Goal: Task Accomplishment & Management: Use online tool/utility

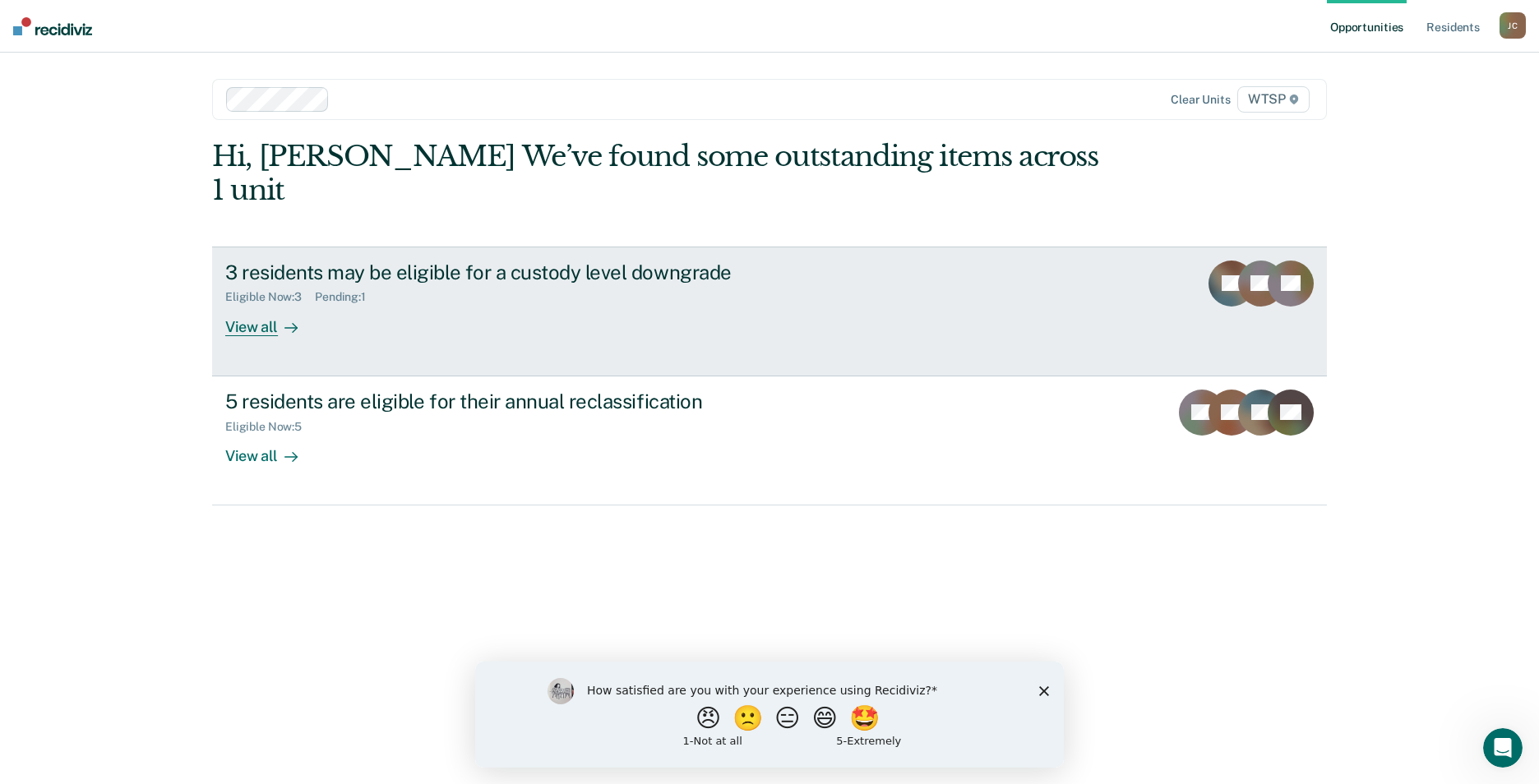
click at [239, 304] on div "View all" at bounding box center [271, 320] width 92 height 32
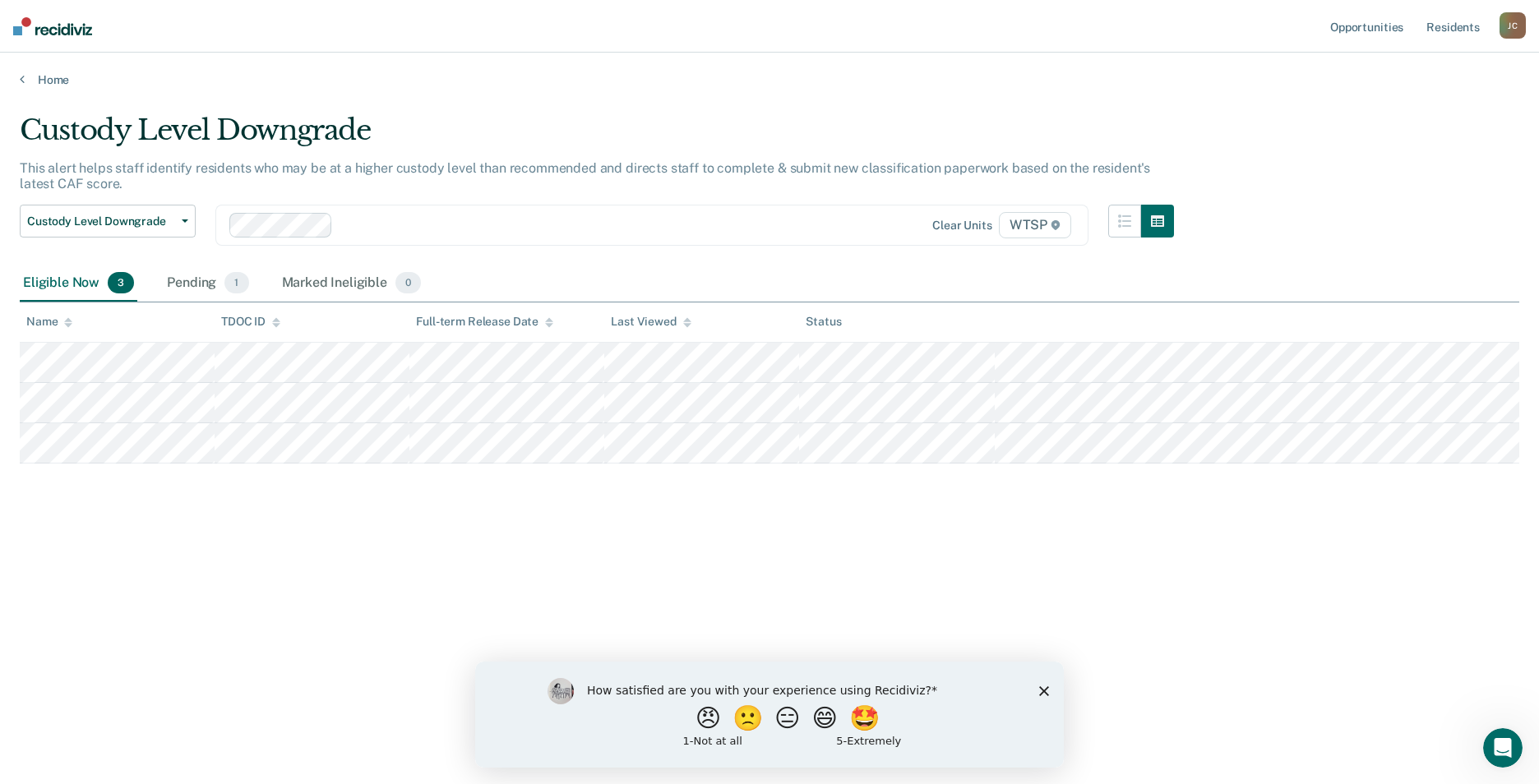
click at [1048, 227] on span "WTSP" at bounding box center [1035, 225] width 73 height 27
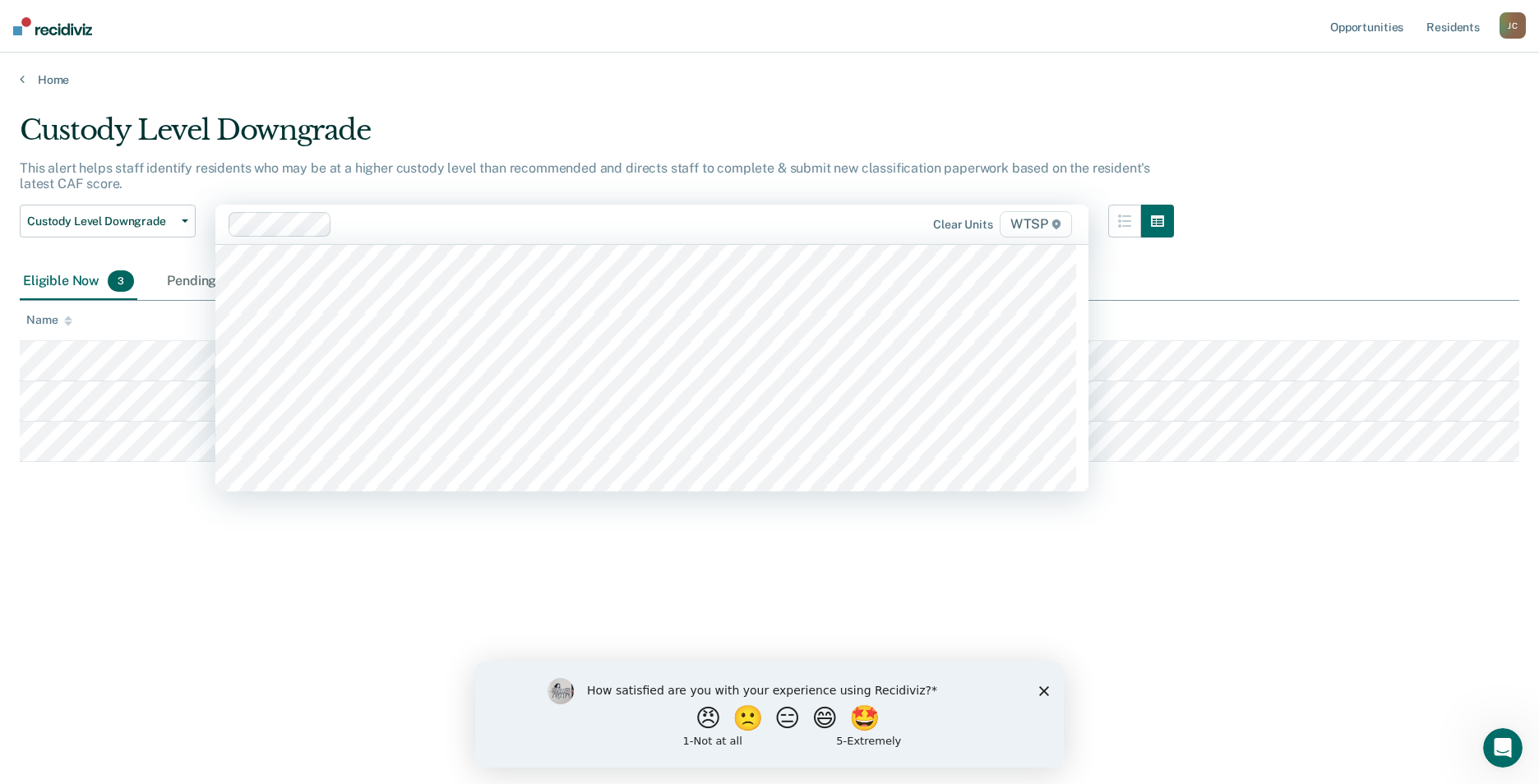
scroll to position [14310, 0]
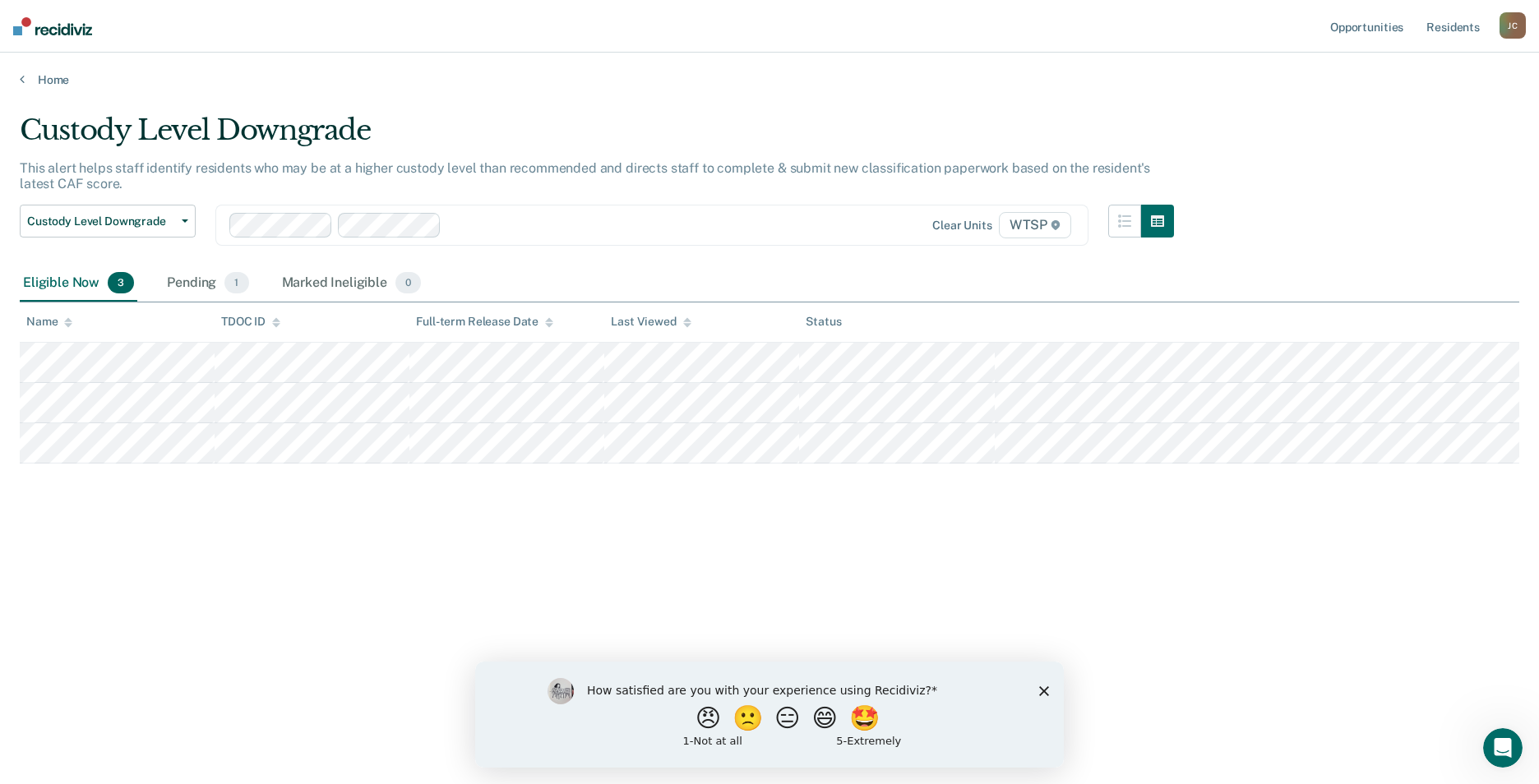
click at [1061, 227] on span "WTSP" at bounding box center [1035, 225] width 73 height 27
click at [1059, 225] on icon at bounding box center [1055, 224] width 8 height 10
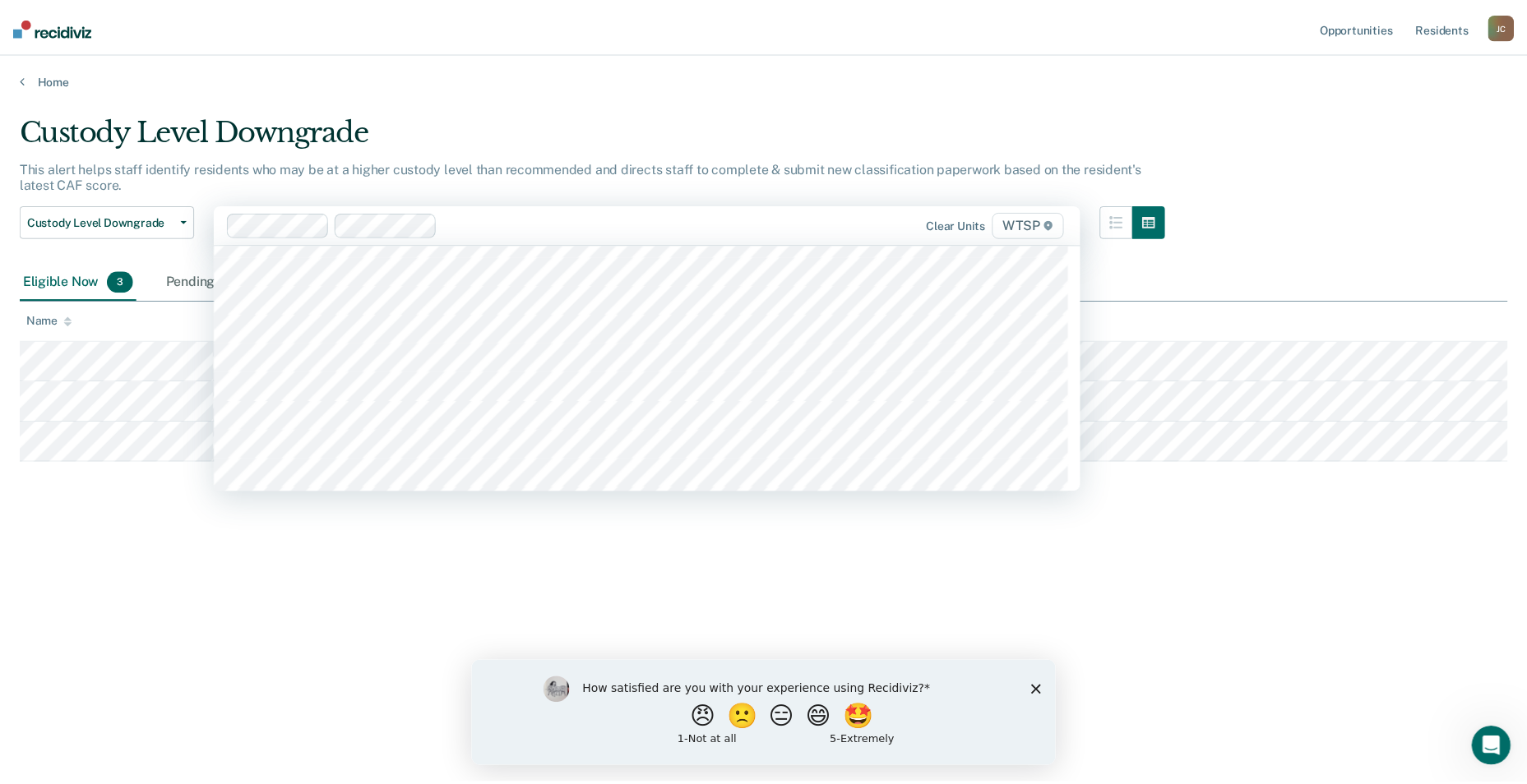
scroll to position [14221, 0]
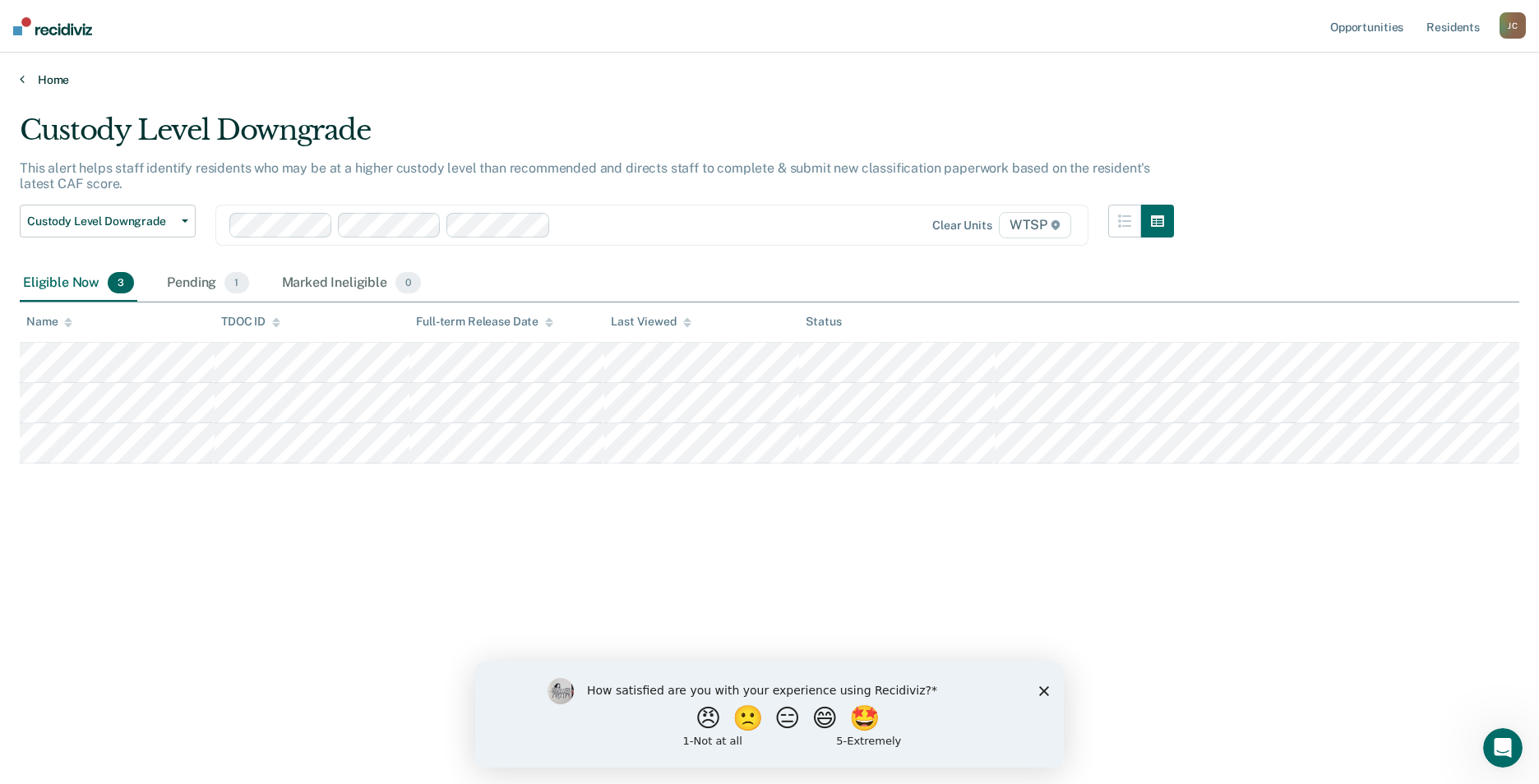
click at [27, 79] on link "Home" at bounding box center [769, 80] width 1500 height 15
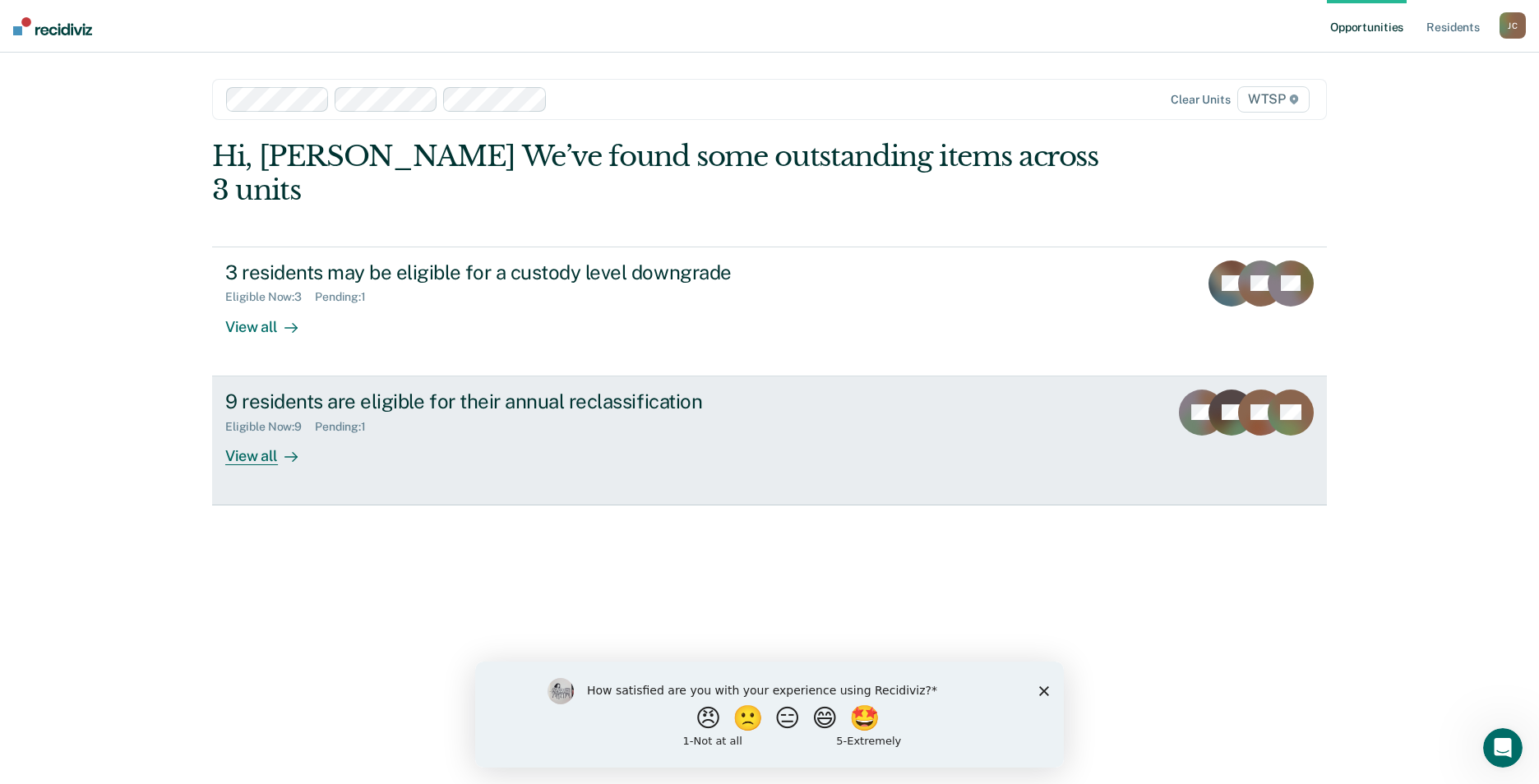
click at [266, 433] on div "View all" at bounding box center [271, 449] width 92 height 32
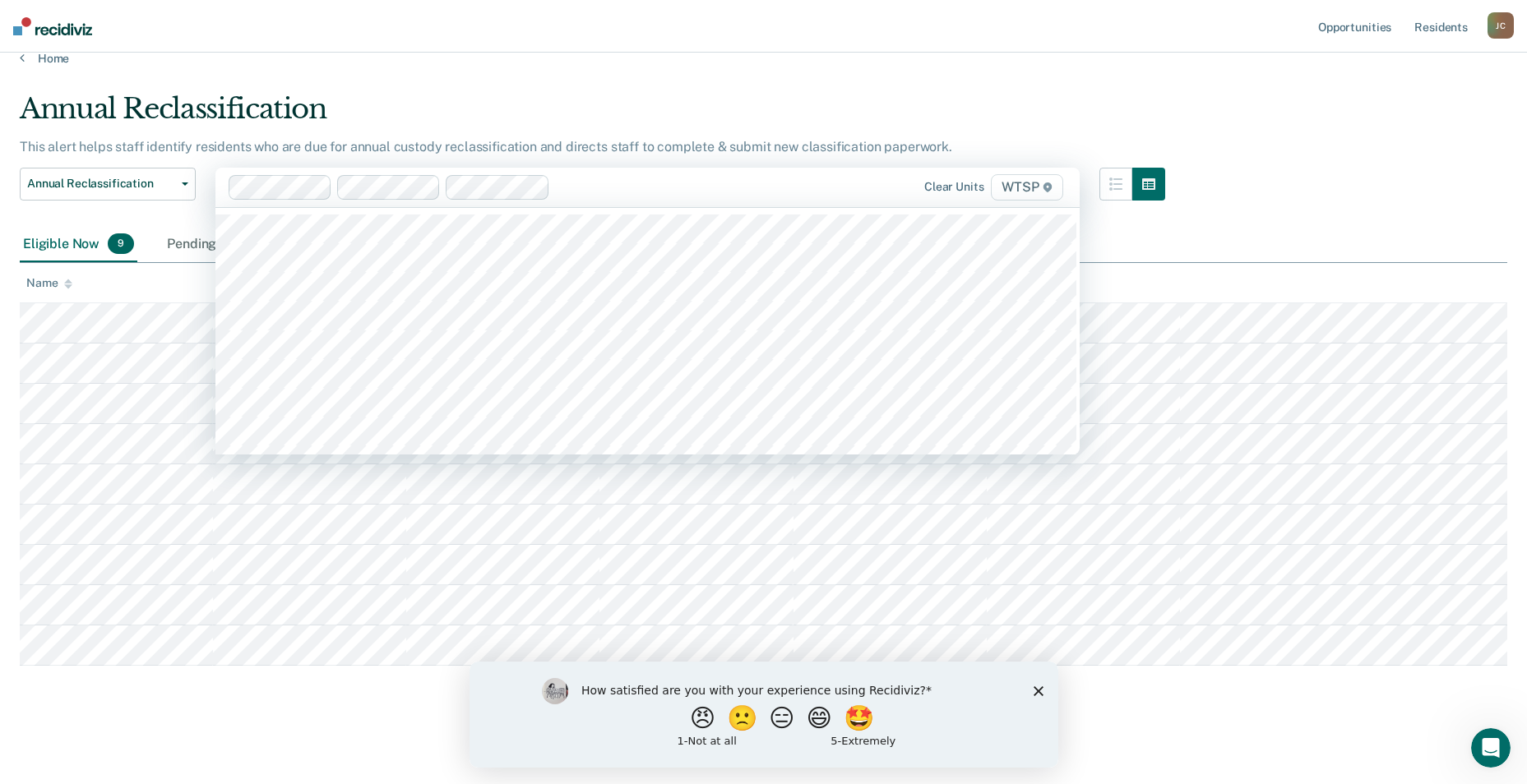
scroll to position [21, 0]
click at [1051, 188] on icon at bounding box center [1047, 187] width 8 height 10
click at [1052, 186] on icon at bounding box center [1047, 187] width 10 height 10
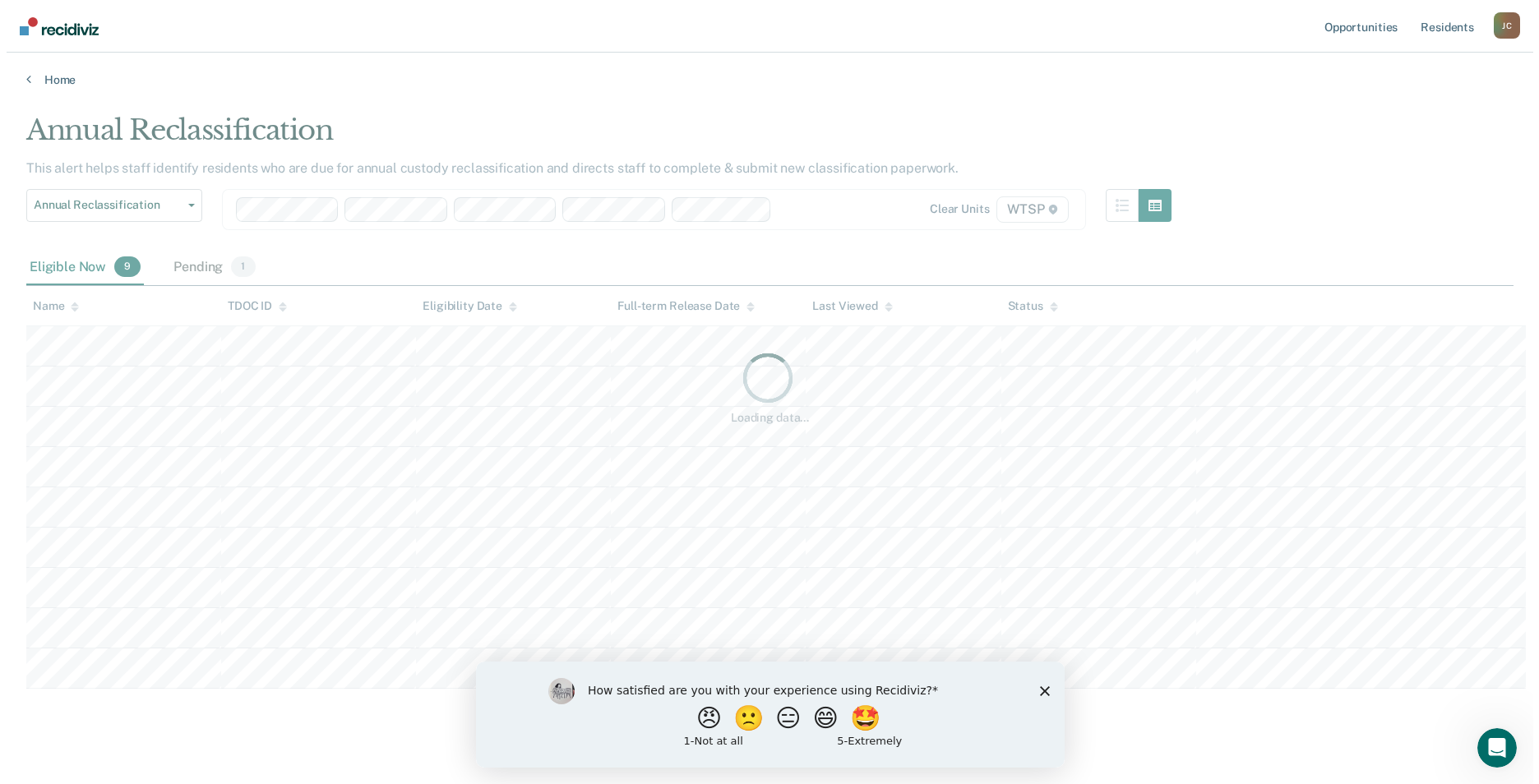
scroll to position [0, 0]
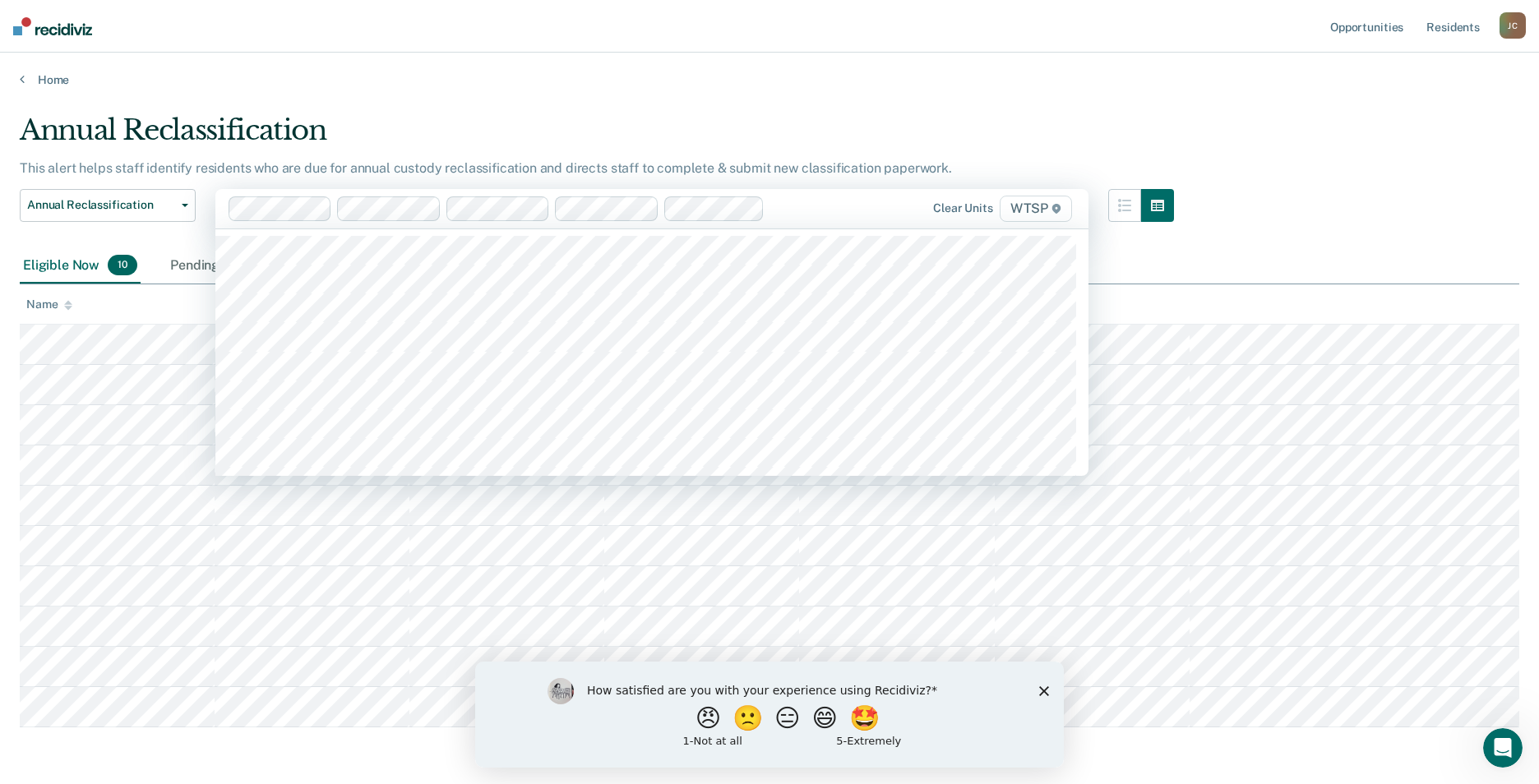
click at [1057, 211] on icon at bounding box center [1056, 208] width 8 height 10
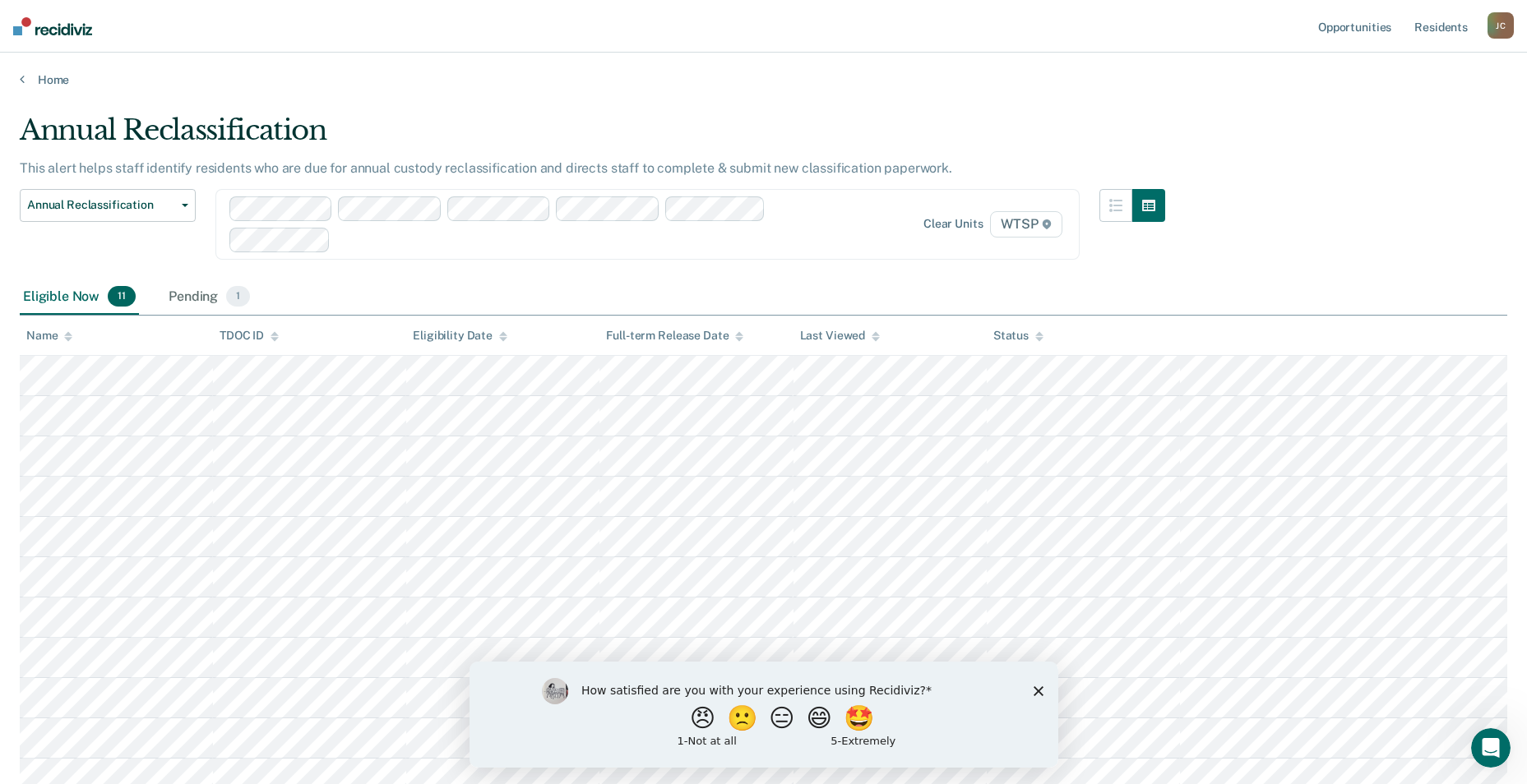
scroll to position [15, 0]
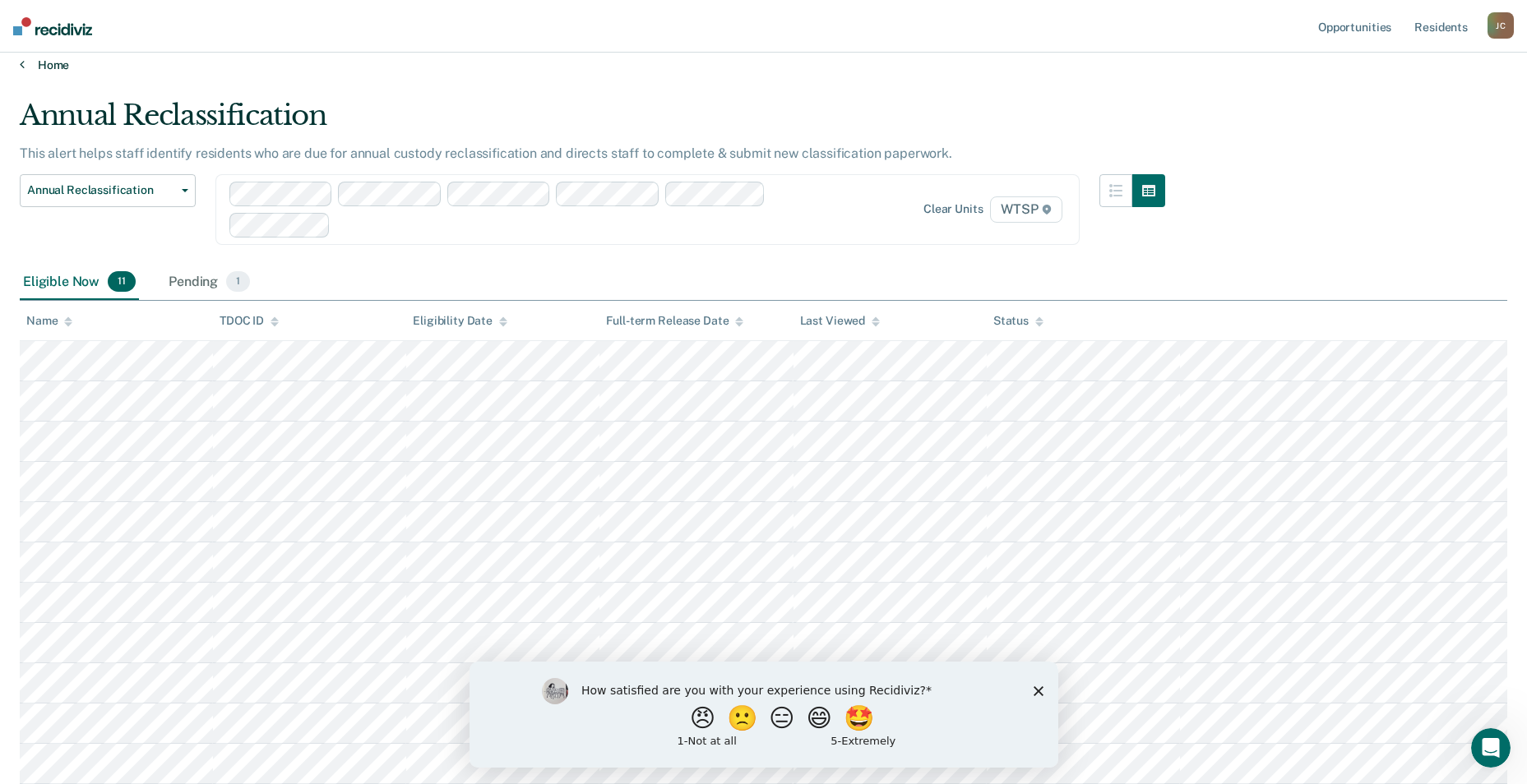
click at [47, 61] on link "Home" at bounding box center [763, 65] width 1488 height 15
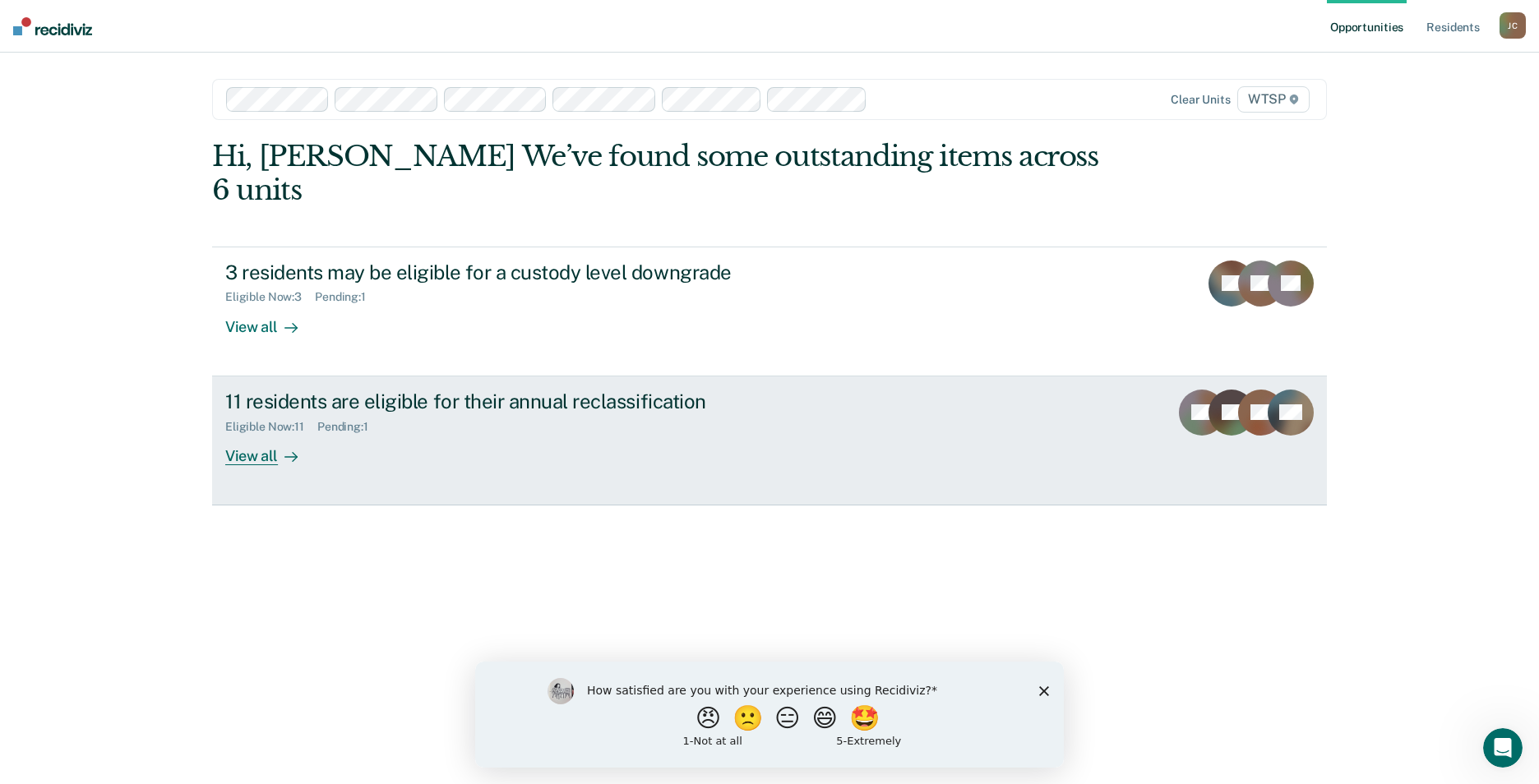
click at [1009, 385] on link "11 residents are eligible for their annual reclassification Eligible Now : 11 P…" at bounding box center [769, 442] width 1115 height 129
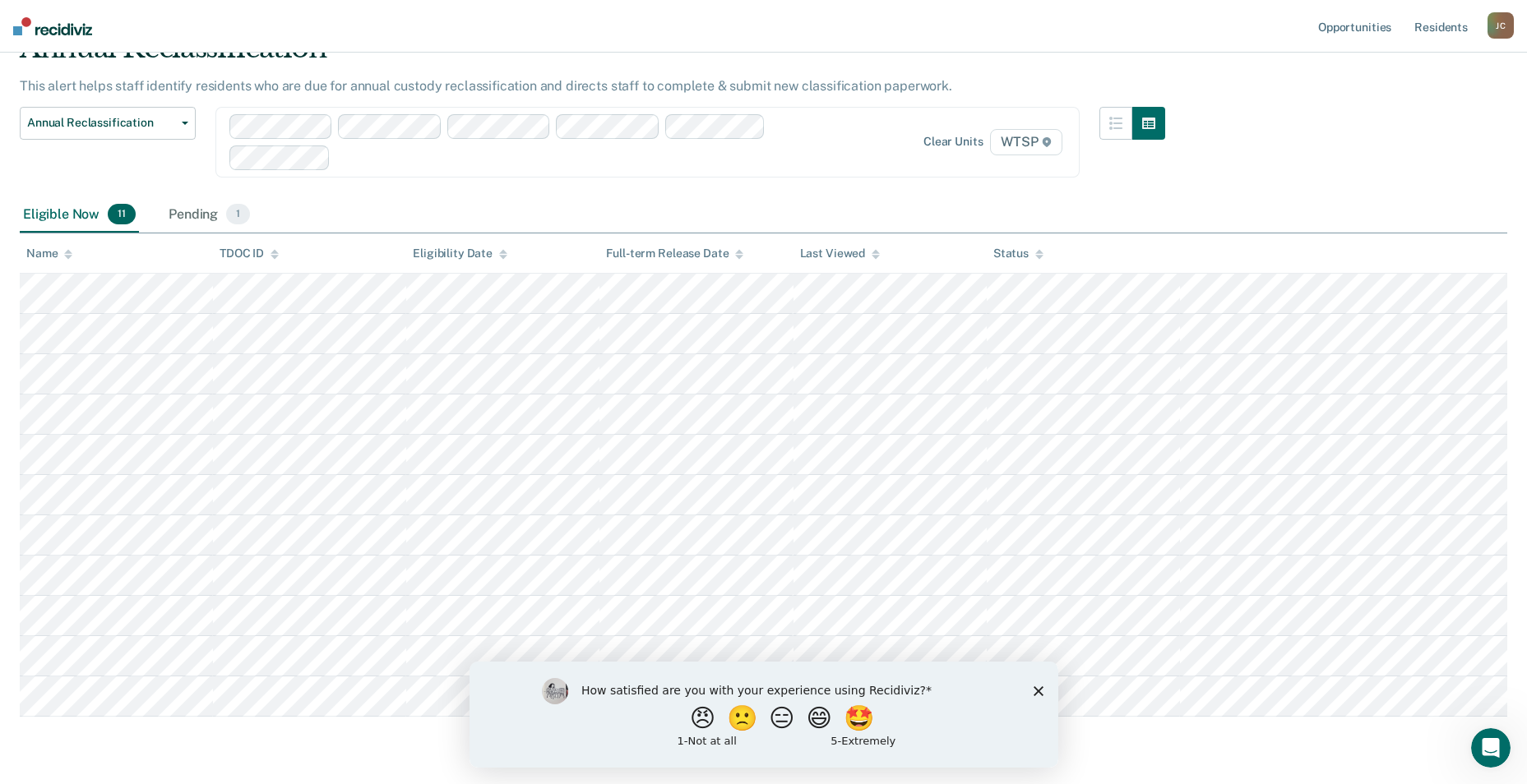
scroll to position [133, 0]
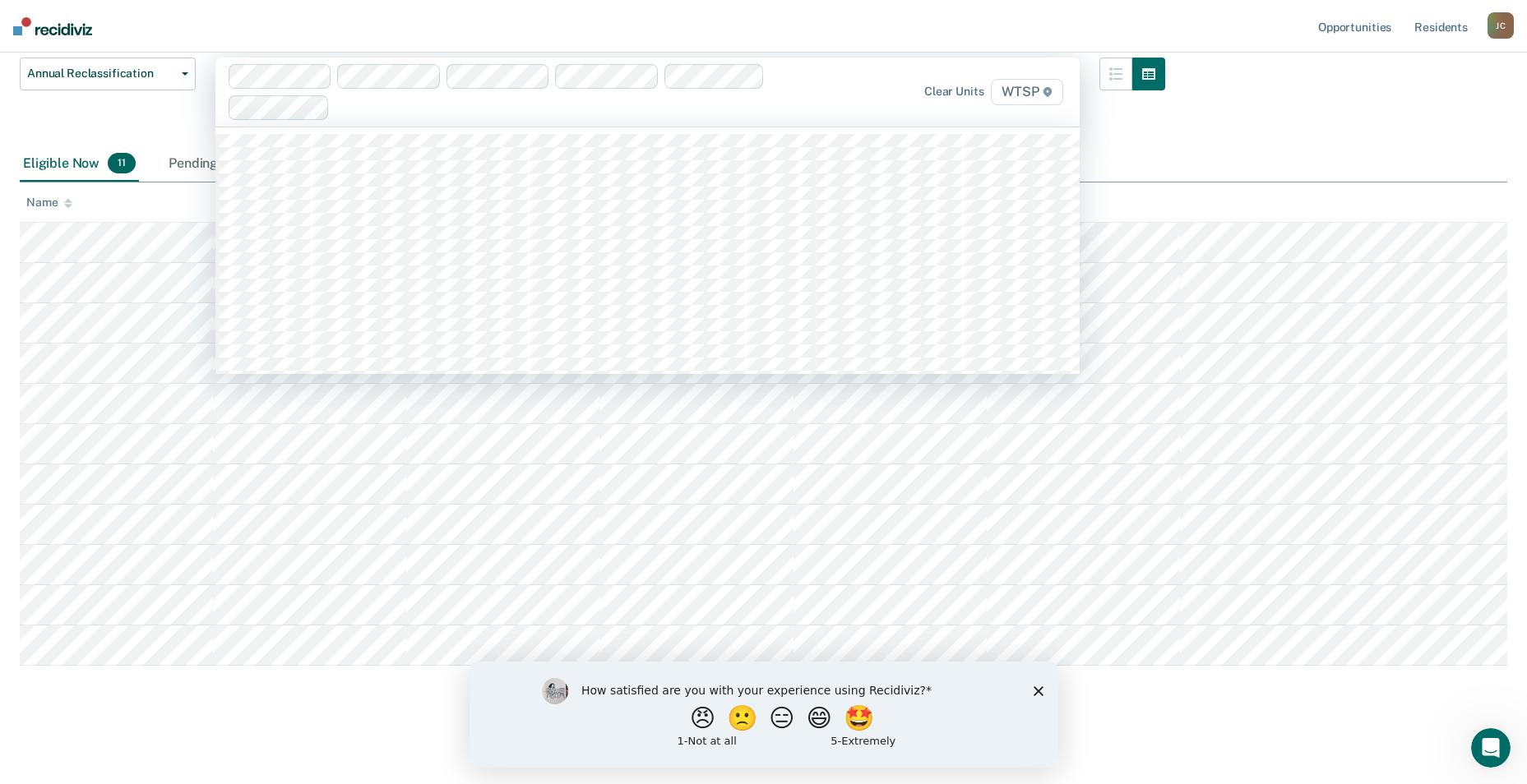
click at [1052, 95] on icon at bounding box center [1047, 91] width 10 height 10
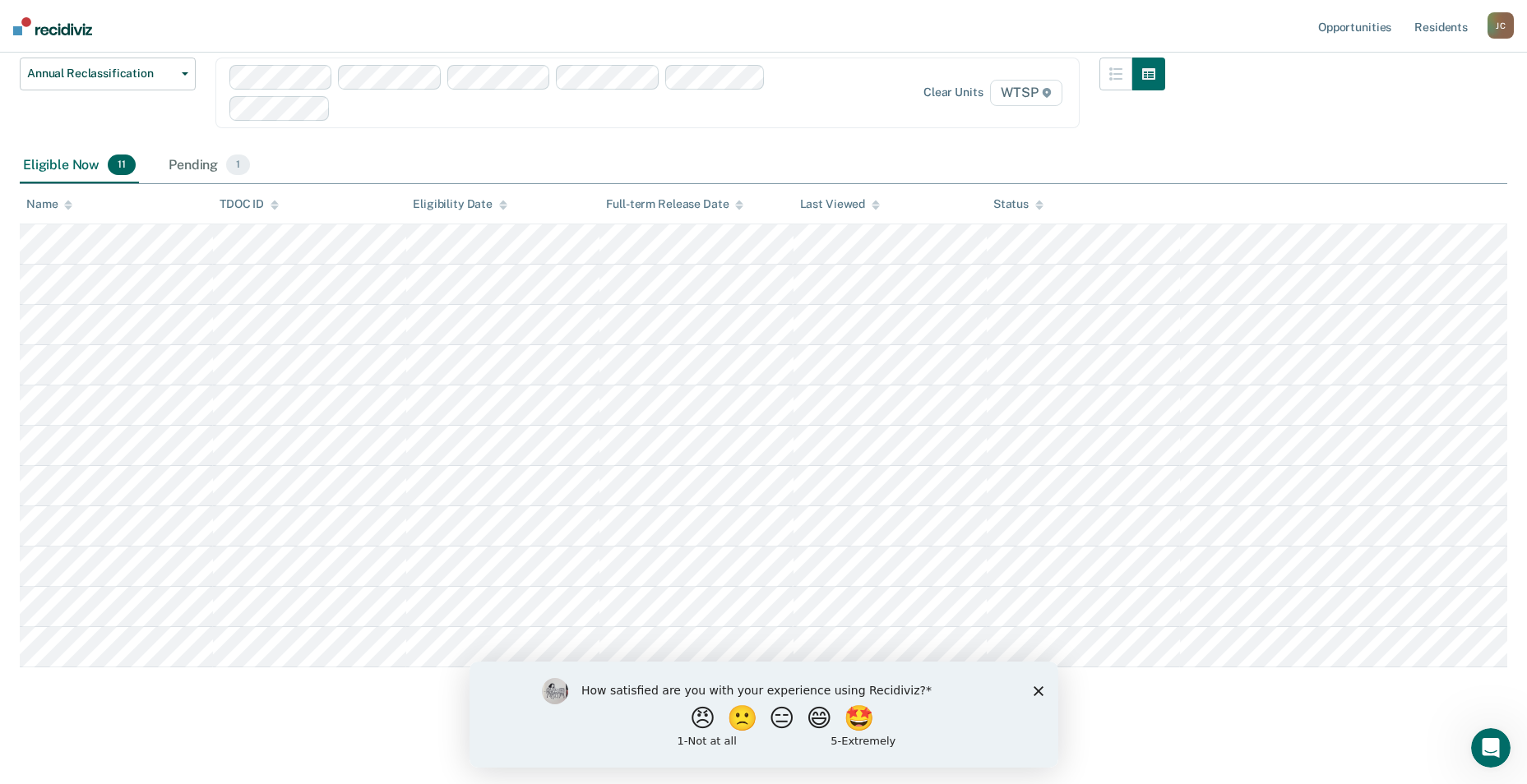
scroll to position [0, 0]
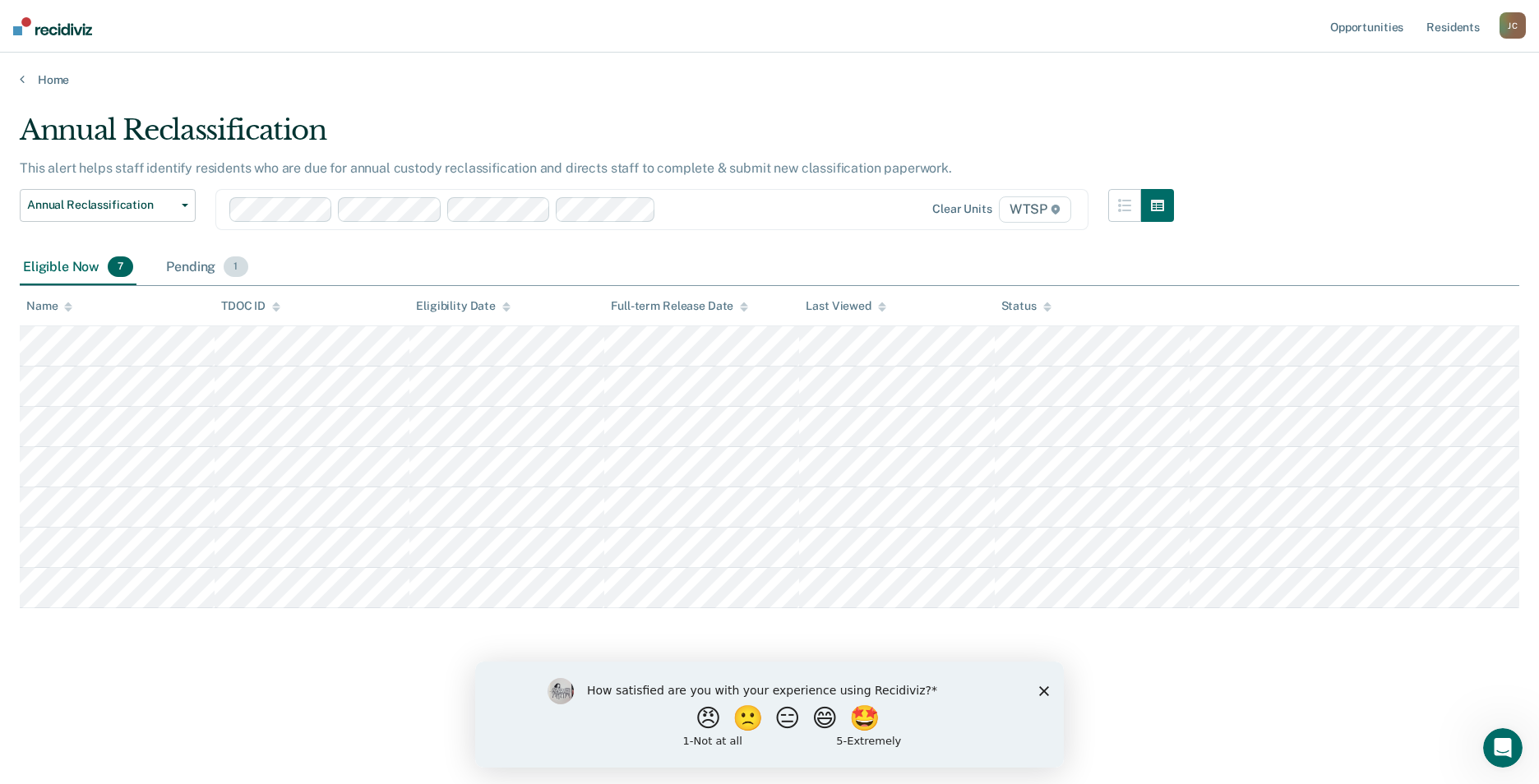
click at [197, 265] on div "Pending 1" at bounding box center [207, 268] width 88 height 36
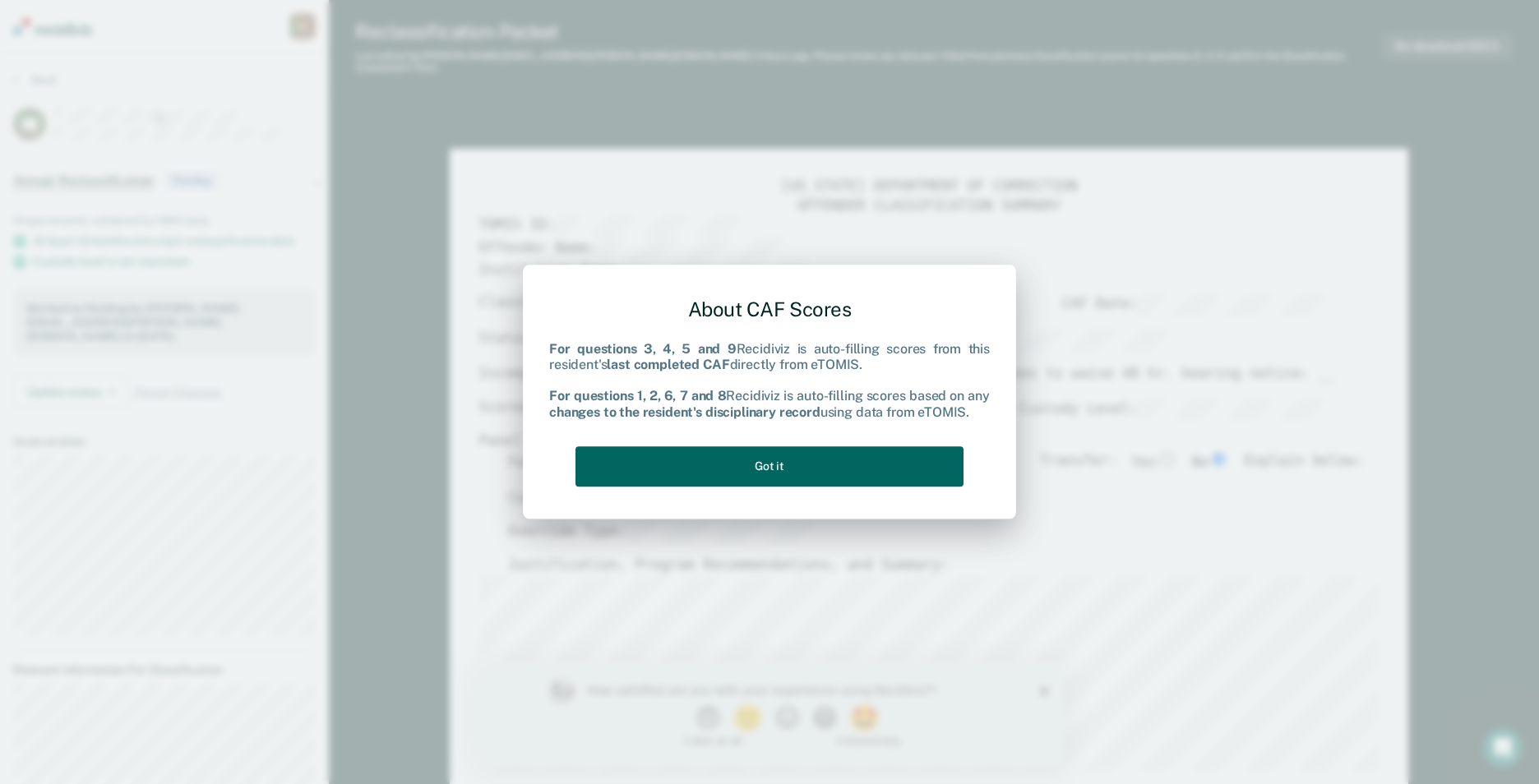
click at [854, 478] on button "Got it" at bounding box center [769, 466] width 388 height 40
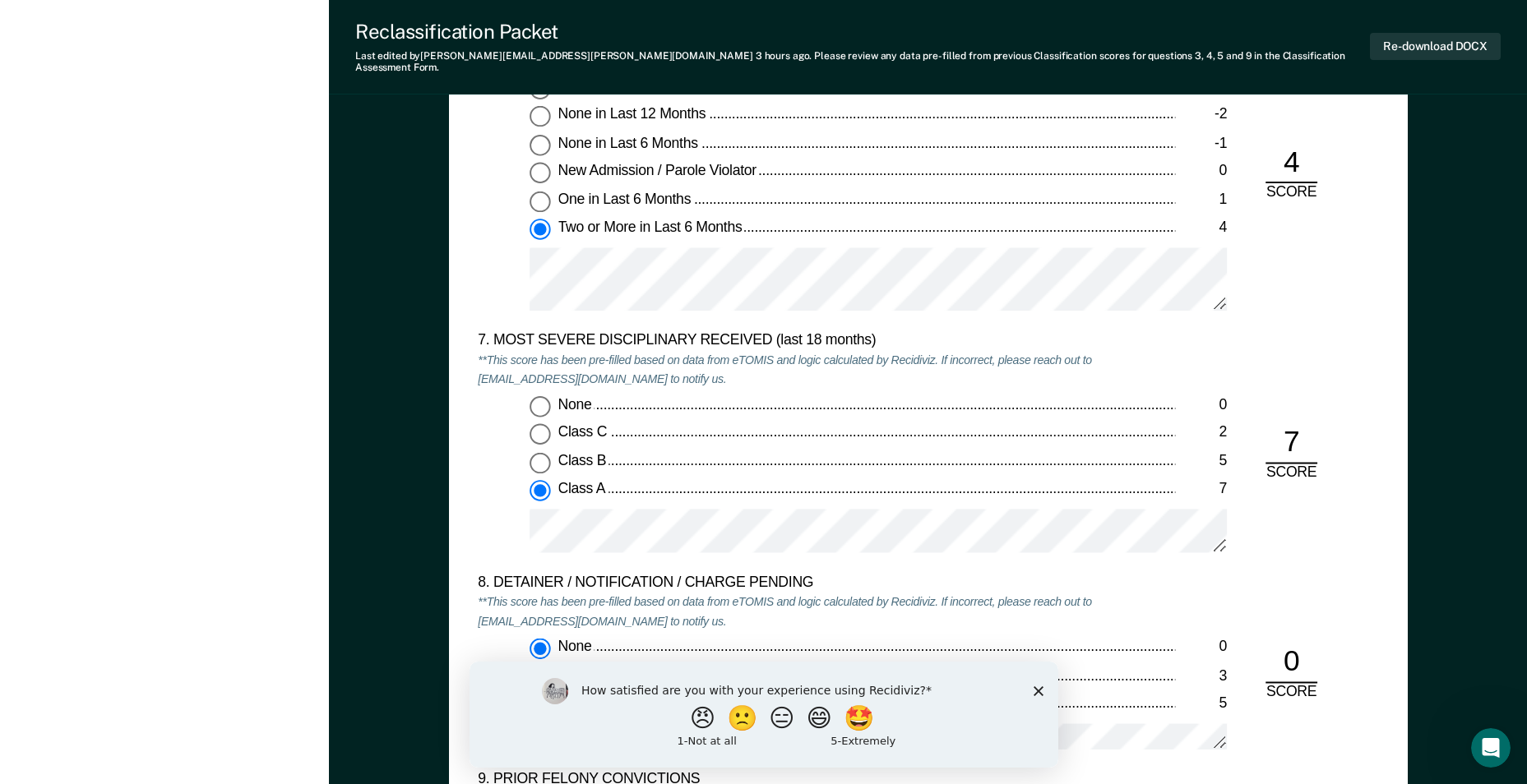
scroll to position [3124, 0]
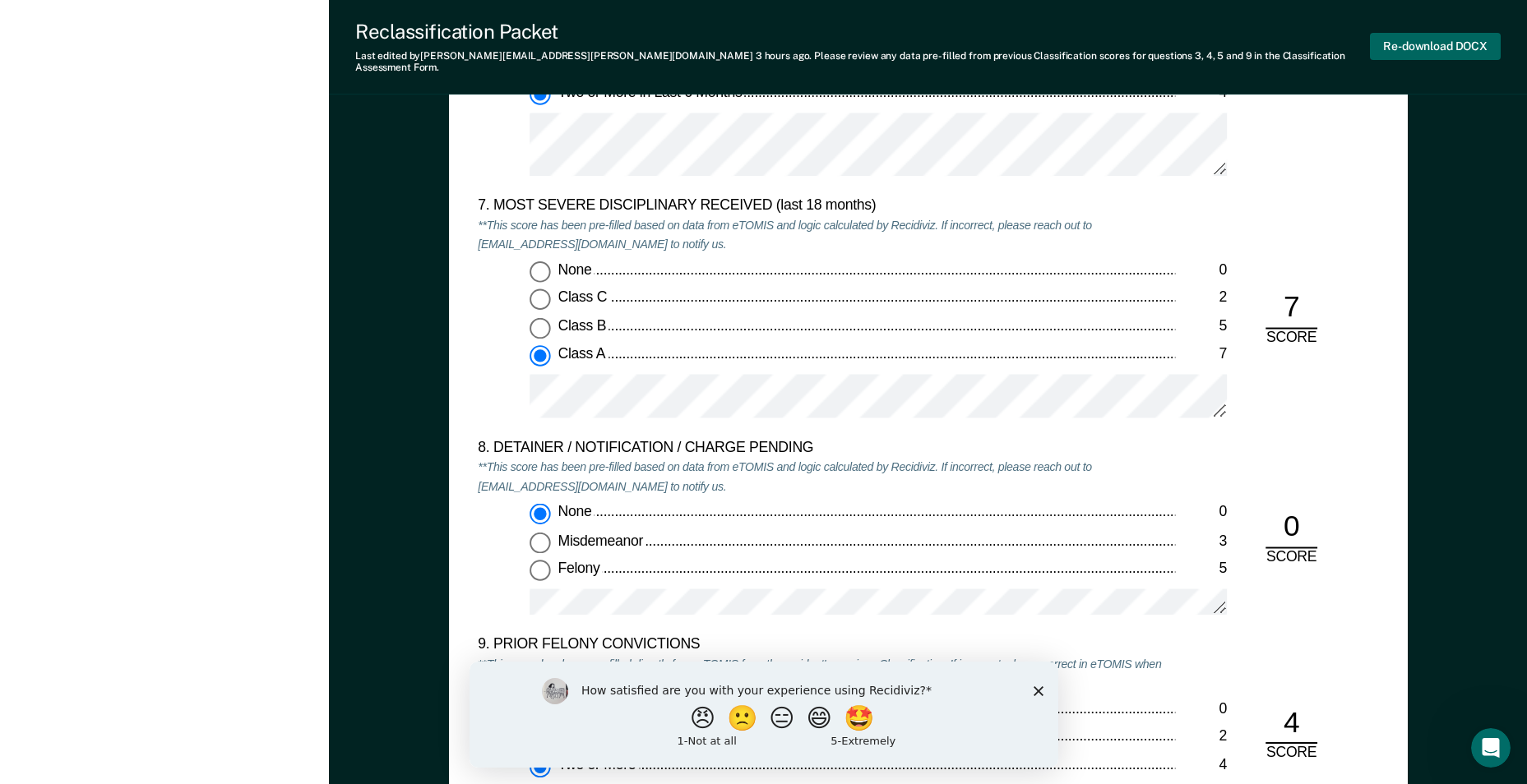
click at [1406, 42] on button "Re-download DOCX" at bounding box center [1435, 46] width 130 height 27
type textarea "x"
